Goal: Task Accomplishment & Management: Manage account settings

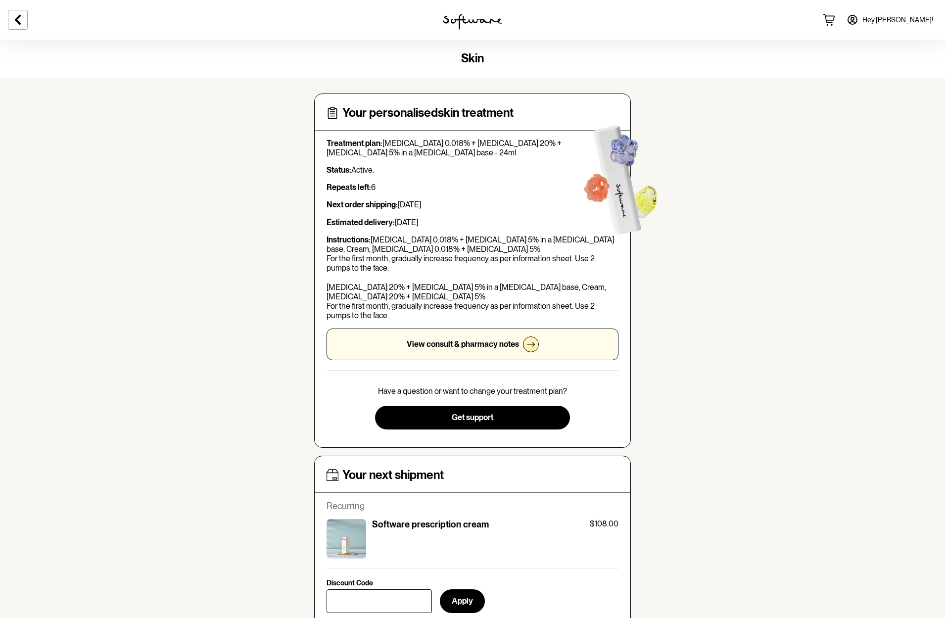
scroll to position [279, 0]
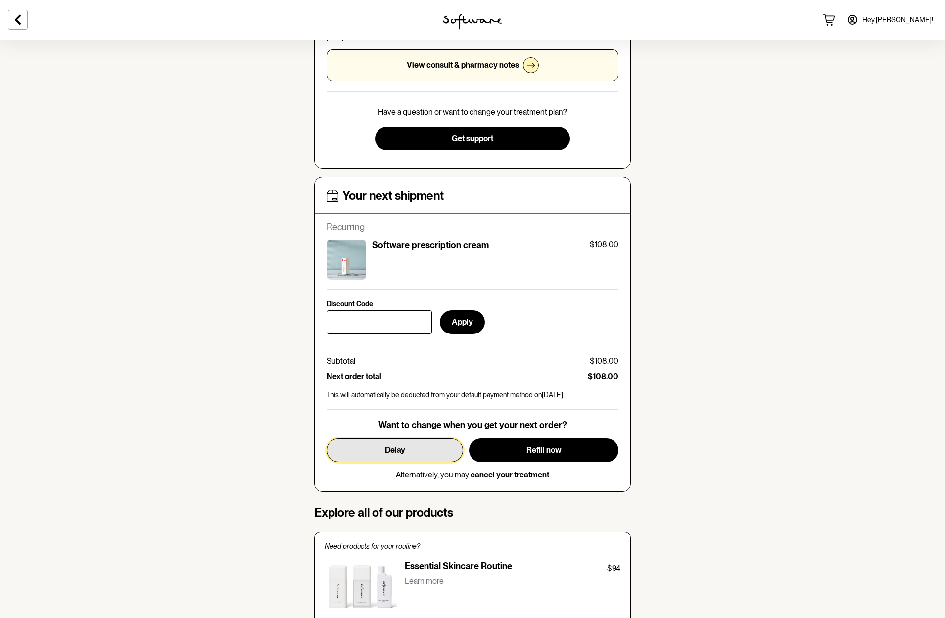
click at [399, 453] on span "Delay" at bounding box center [395, 449] width 20 height 9
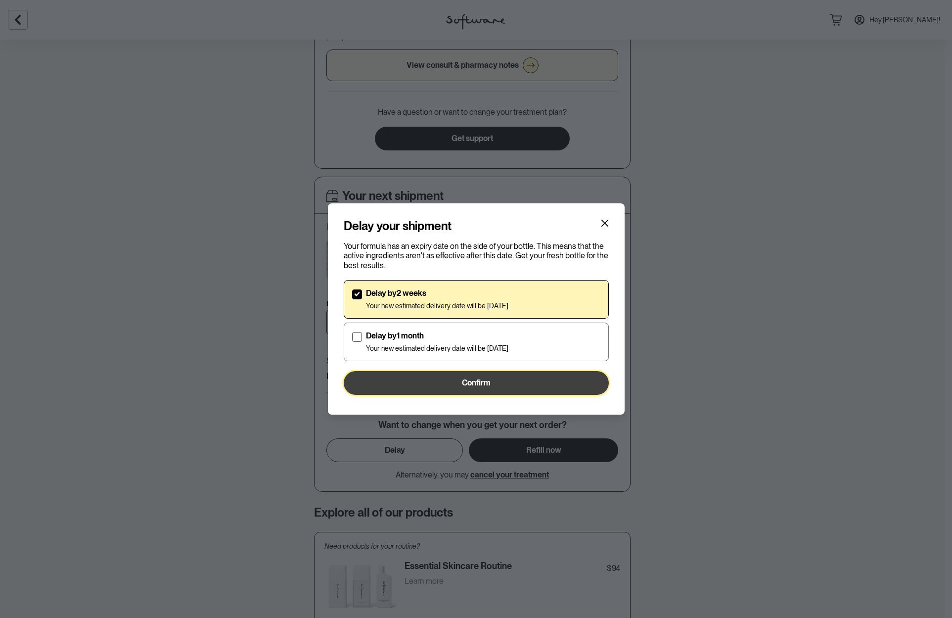
click at [495, 383] on button "Confirm" at bounding box center [476, 383] width 265 height 24
